Goal: Information Seeking & Learning: Check status

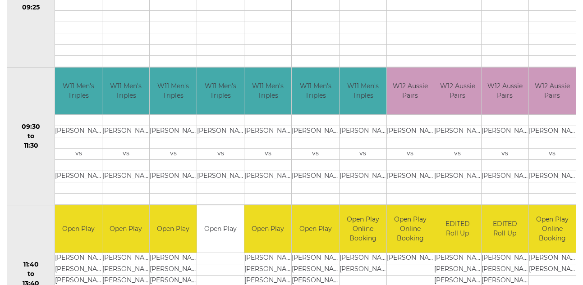
scroll to position [270, 0]
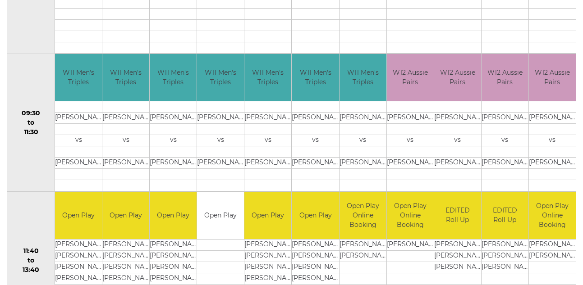
click at [213, 126] on td at bounding box center [220, 129] width 47 height 11
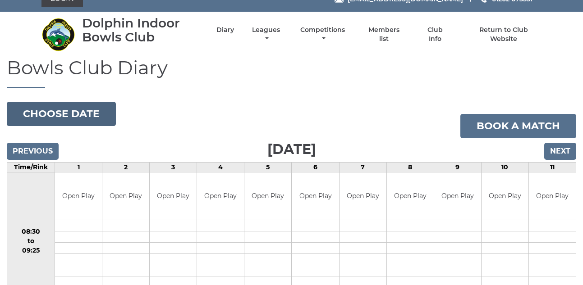
scroll to position [0, 0]
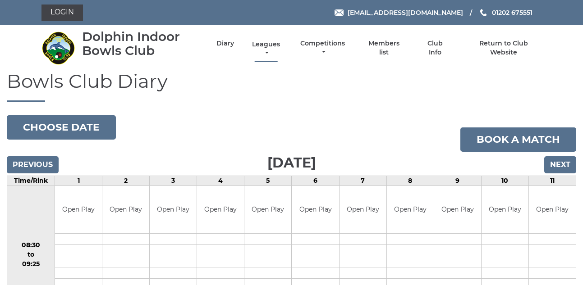
click at [268, 50] on link "Leagues" at bounding box center [266, 49] width 32 height 18
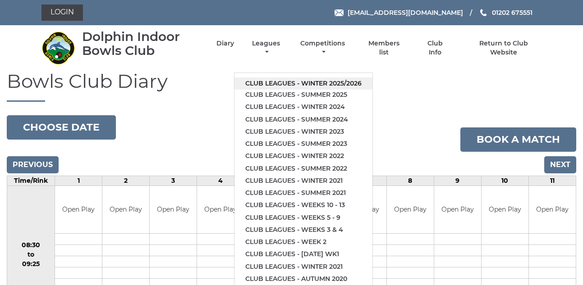
click at [272, 79] on link "Club leagues - Winter 2025/2026" at bounding box center [303, 84] width 138 height 12
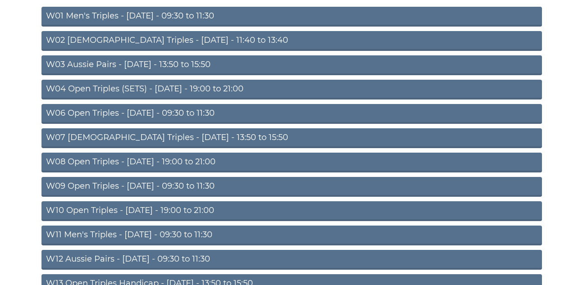
scroll to position [135, 0]
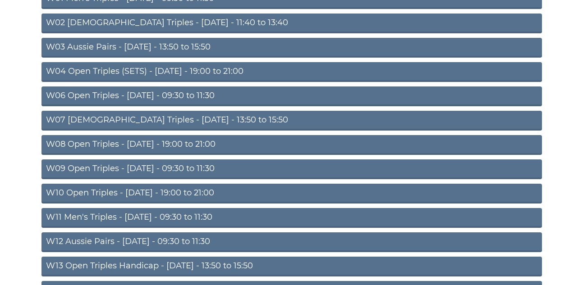
click at [127, 217] on link "W11 Men's Triples - Thursday - 09:30 to 11:30" at bounding box center [291, 218] width 500 height 20
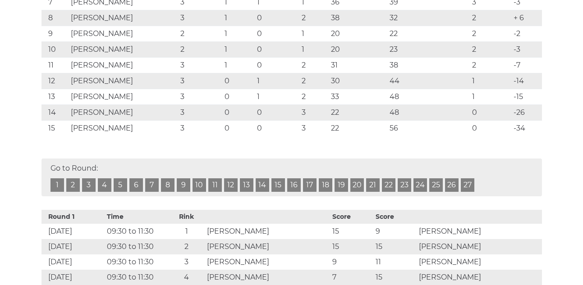
scroll to position [315, 0]
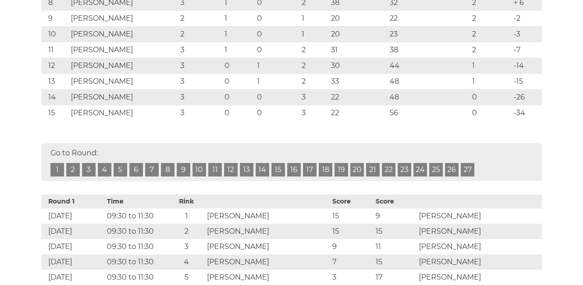
click at [89, 177] on link "3" at bounding box center [89, 170] width 14 height 14
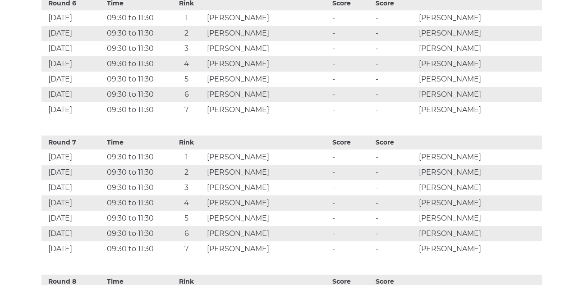
scroll to position [1255, 0]
